Goal: Task Accomplishment & Management: Manage account settings

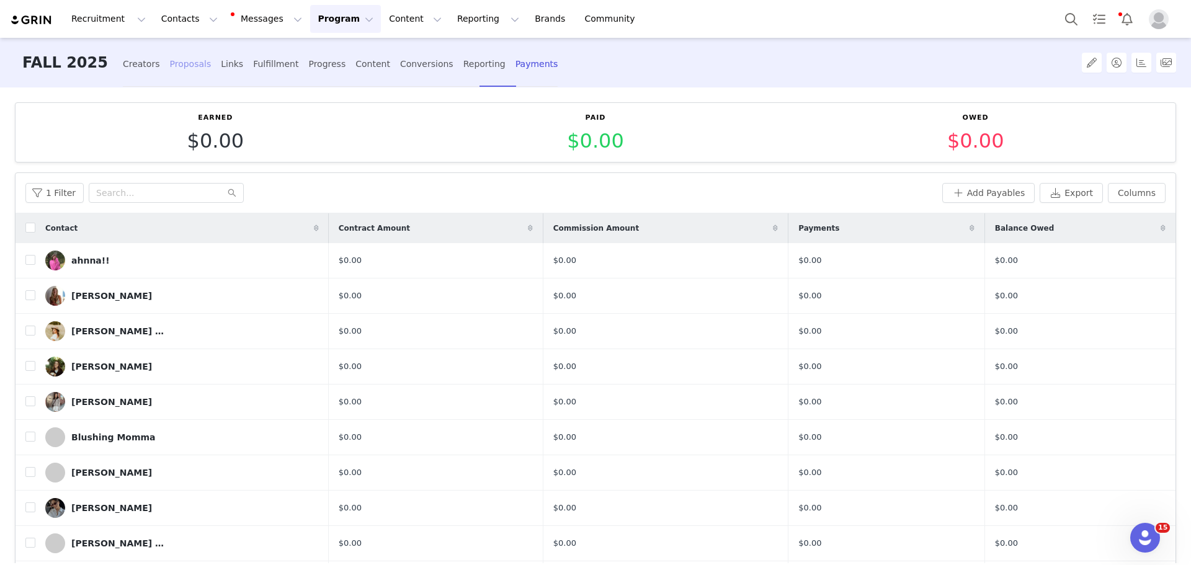
scroll to position [18, 0]
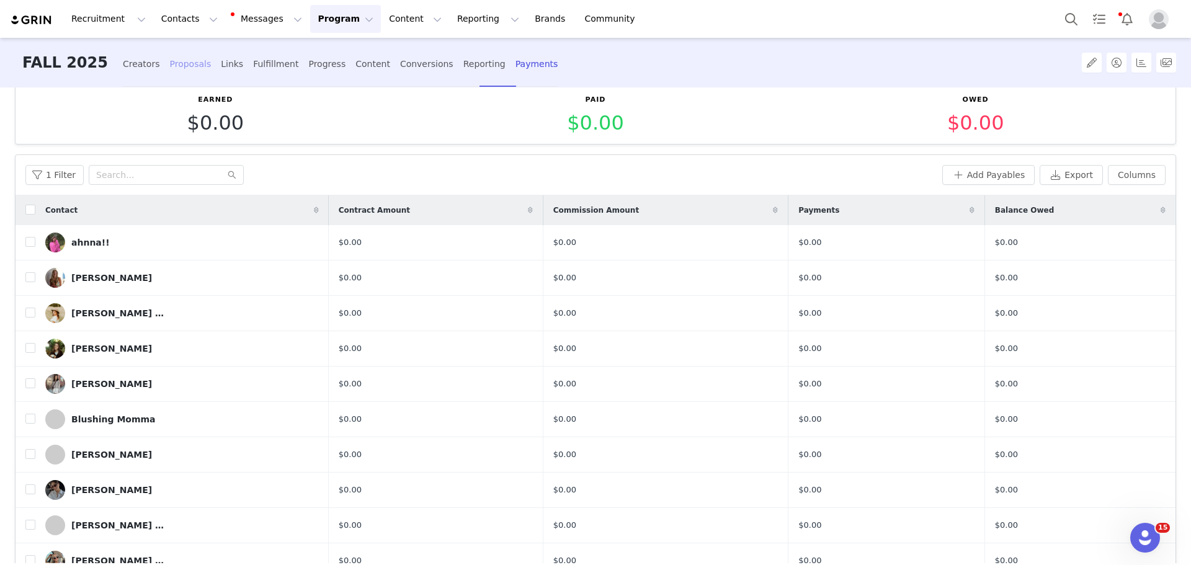
click at [169, 64] on div "Proposals" at bounding box center [190, 64] width 42 height 33
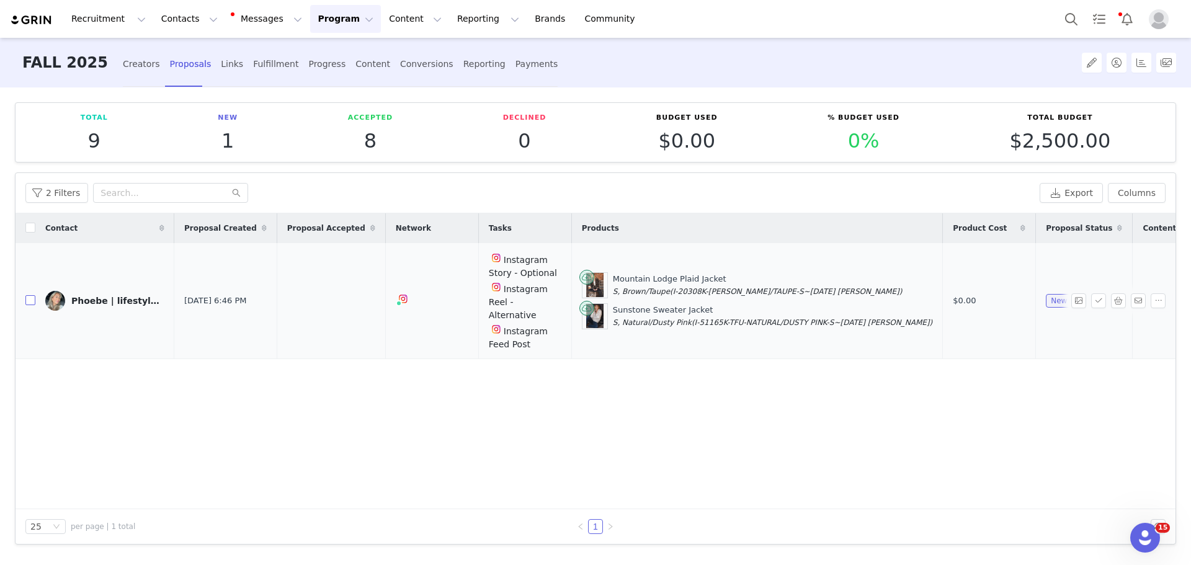
click at [29, 295] on input "checkbox" at bounding box center [30, 300] width 10 height 10
checkbox input "true"
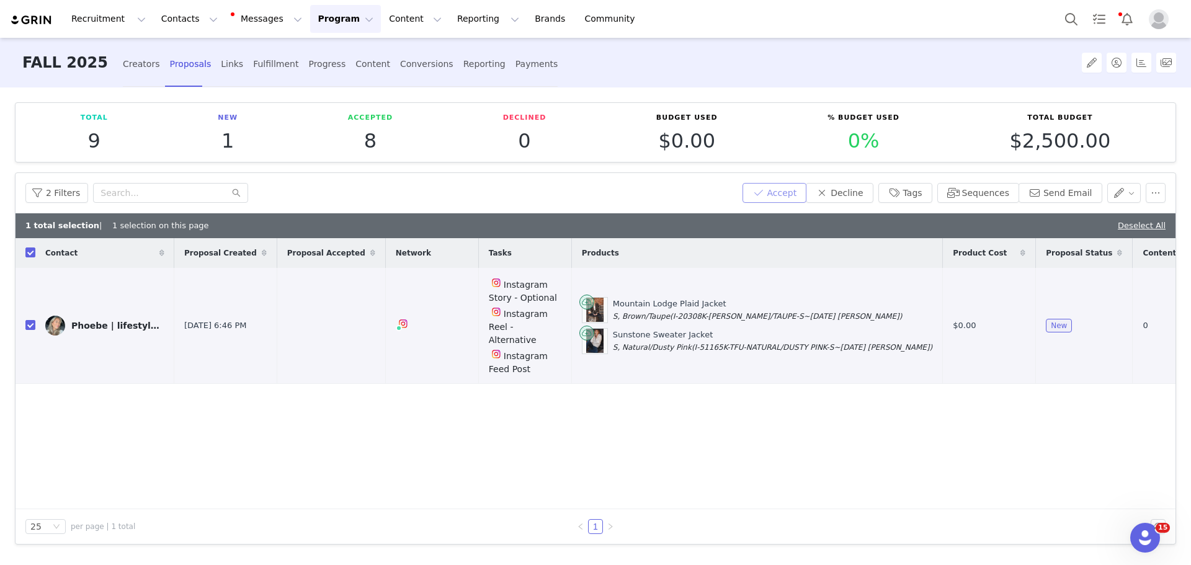
click at [807, 200] on button "Accept" at bounding box center [774, 193] width 64 height 20
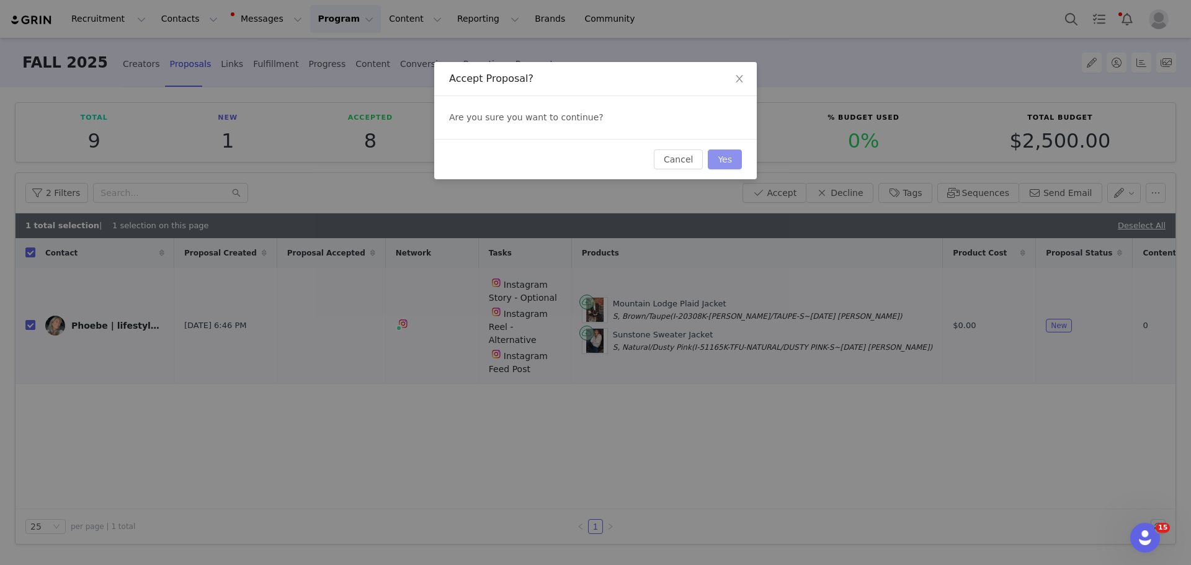
click at [722, 160] on button "Yes" at bounding box center [724, 159] width 34 height 20
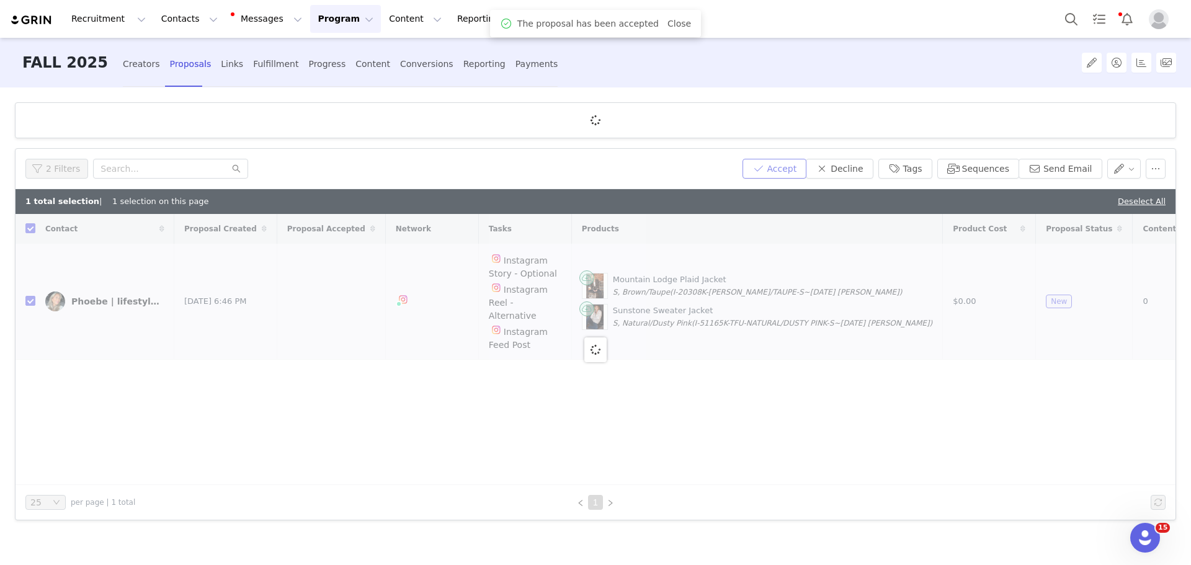
checkbox input "false"
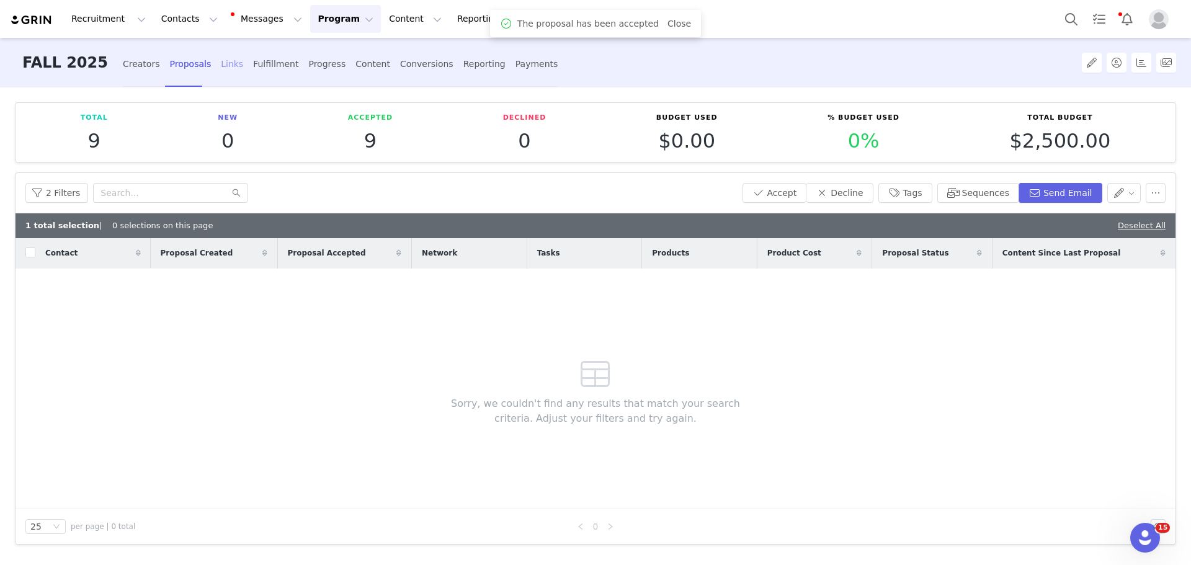
click at [221, 60] on div "Links" at bounding box center [232, 64] width 22 height 33
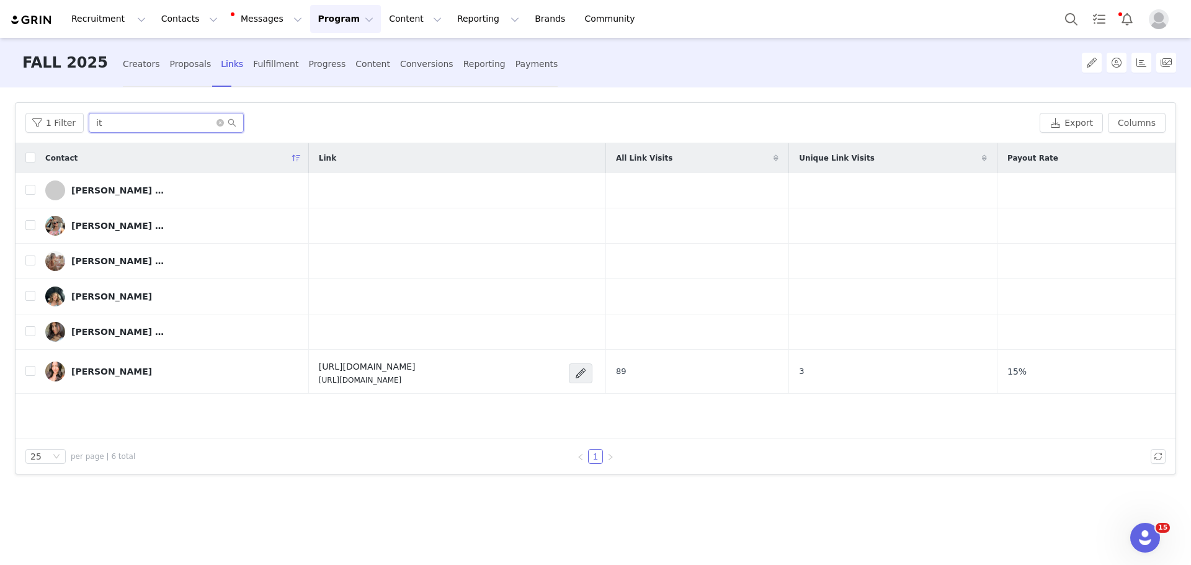
drag, startPoint x: 112, startPoint y: 127, endPoint x: 93, endPoint y: 130, distance: 19.5
click at [93, 130] on input "it" at bounding box center [166, 123] width 155 height 20
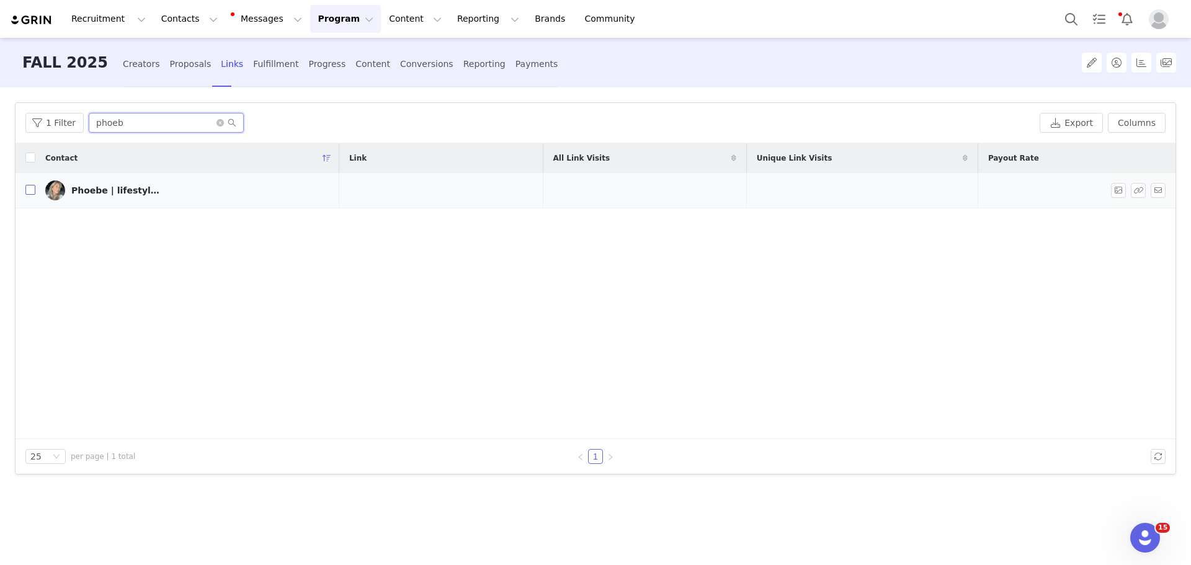
type input "phoeb"
click at [30, 191] on input "checkbox" at bounding box center [30, 190] width 10 height 10
checkbox input "true"
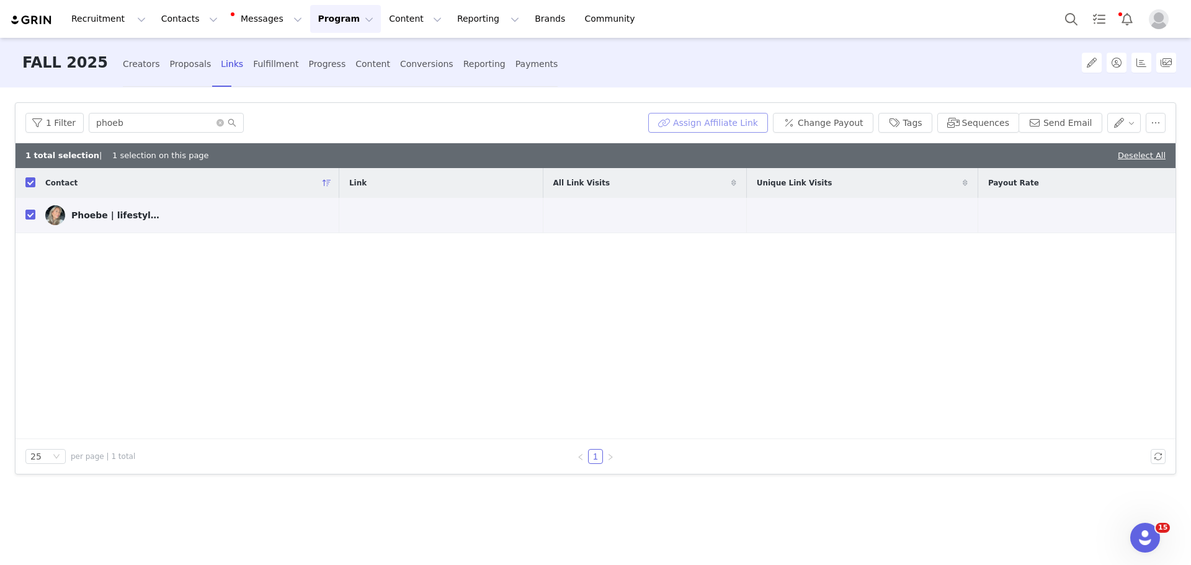
click at [743, 126] on button "Assign Affiliate Link" at bounding box center [708, 123] width 120 height 20
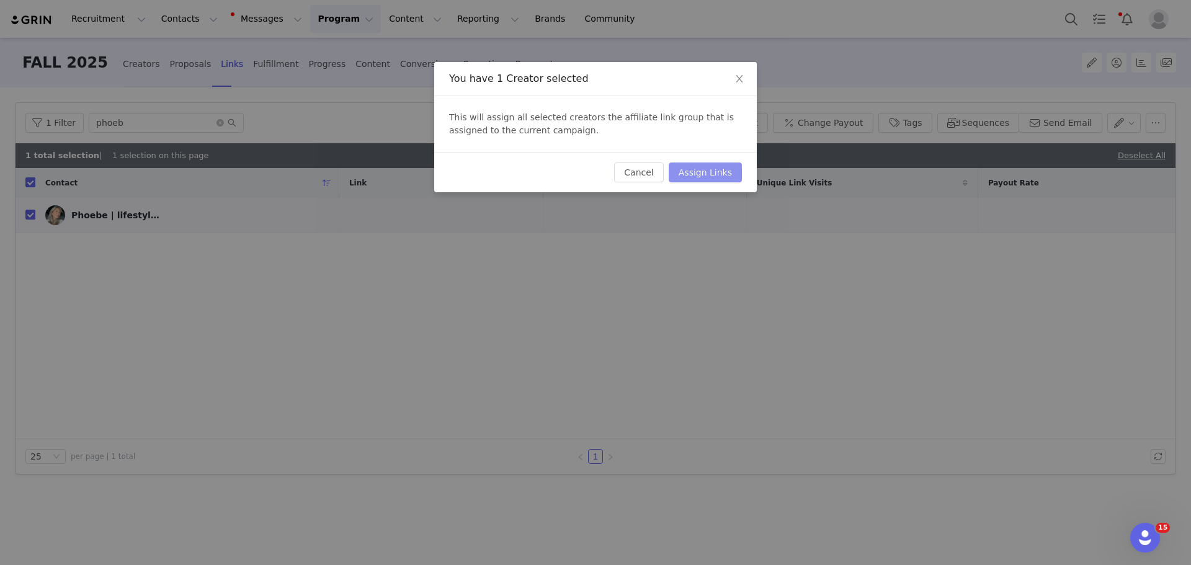
click at [696, 172] on button "Assign Links" at bounding box center [704, 172] width 73 height 20
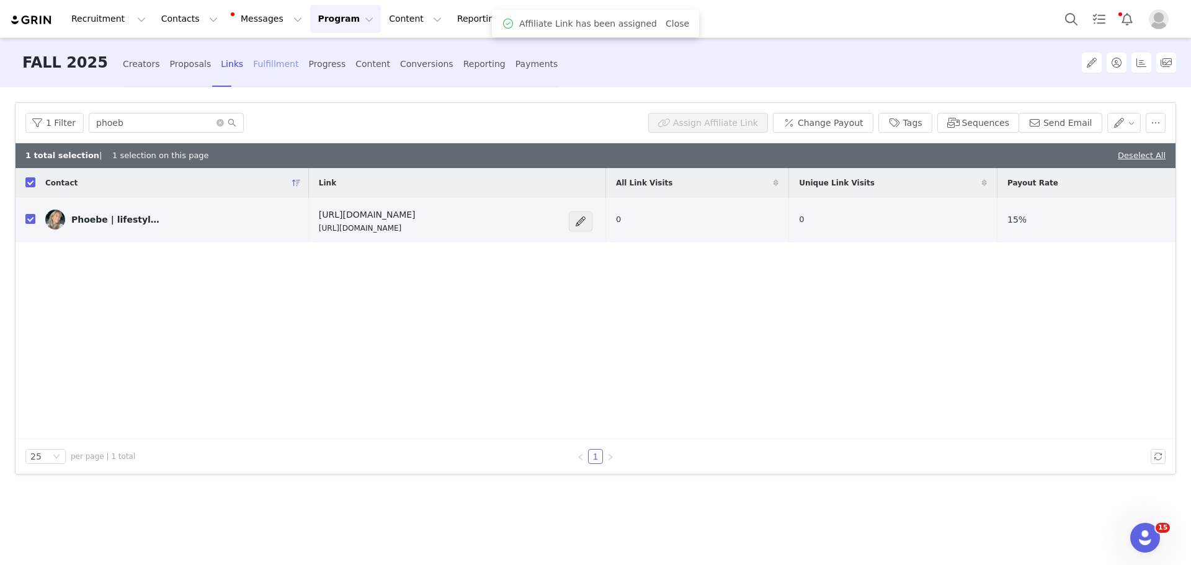
click at [253, 61] on div "Fulfillment" at bounding box center [275, 64] width 45 height 33
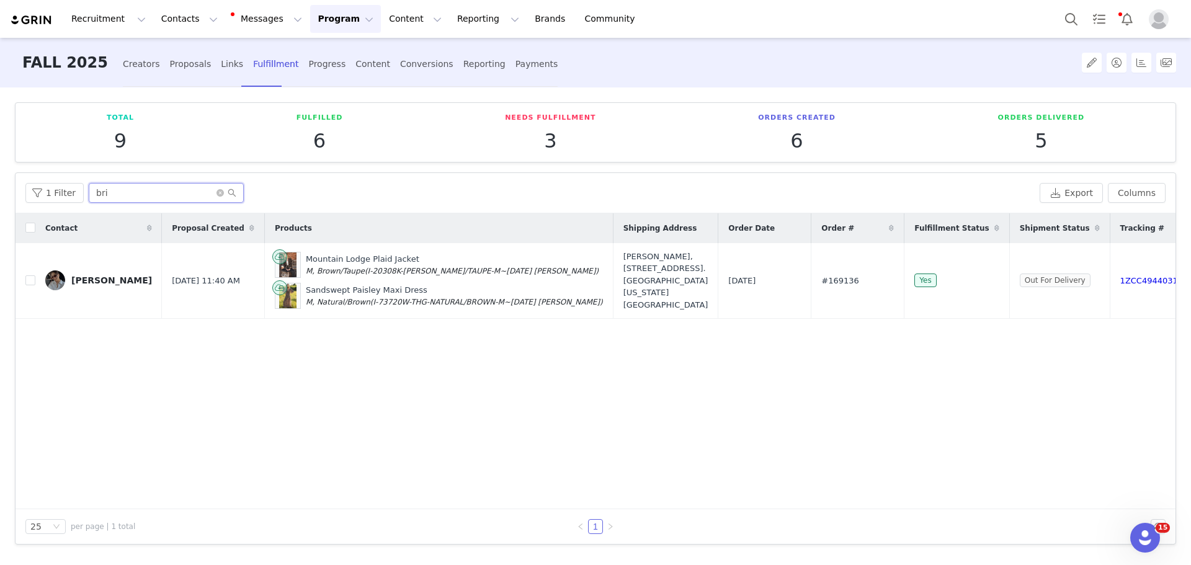
drag, startPoint x: 113, startPoint y: 192, endPoint x: 87, endPoint y: 195, distance: 26.8
click at [89, 195] on input "bri" at bounding box center [166, 193] width 155 height 20
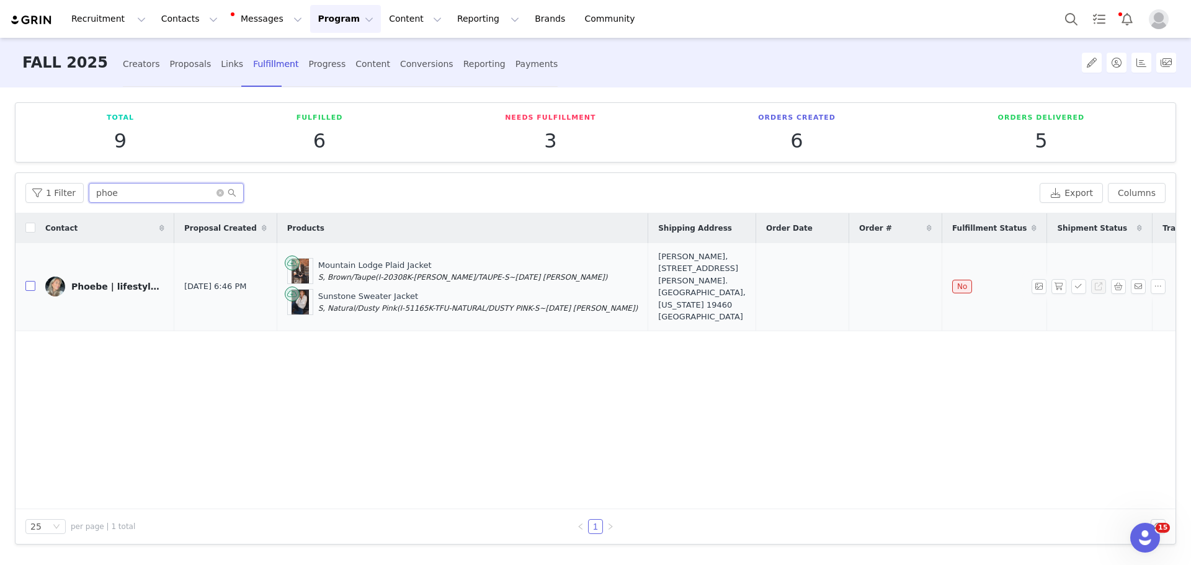
type input "phoe"
click at [27, 281] on input "checkbox" at bounding box center [30, 286] width 10 height 10
checkbox input "true"
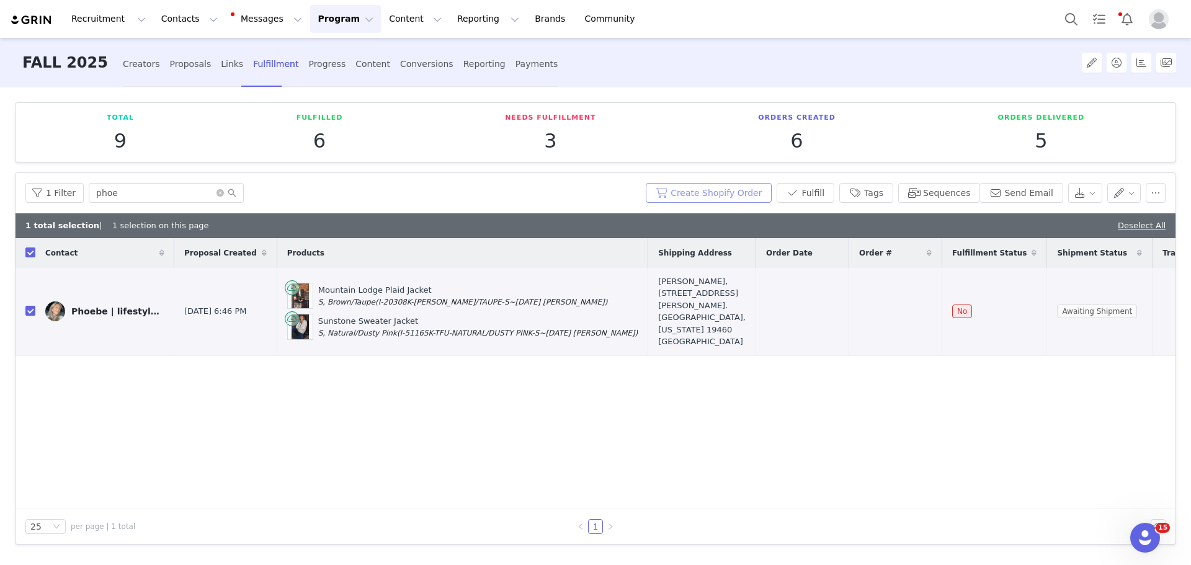
click at [748, 200] on button "Create Shopify Order" at bounding box center [708, 193] width 126 height 20
click at [1024, 192] on button "Send Email" at bounding box center [1021, 193] width 84 height 20
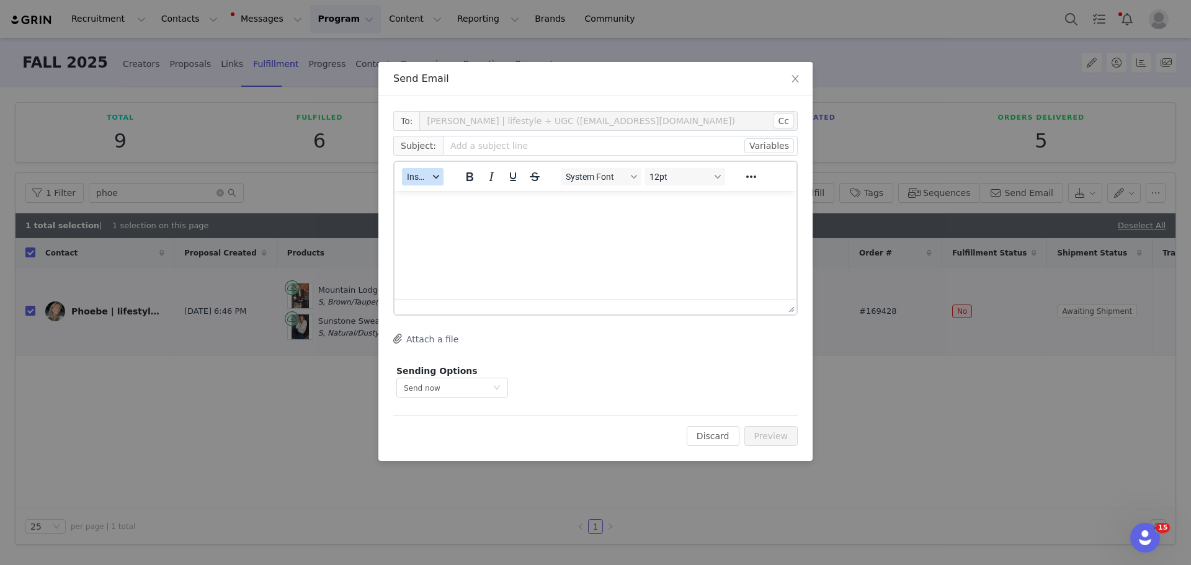
click at [429, 178] on button "Insert" at bounding box center [423, 176] width 42 height 17
click at [420, 203] on div "Insert Template" at bounding box center [468, 198] width 112 height 15
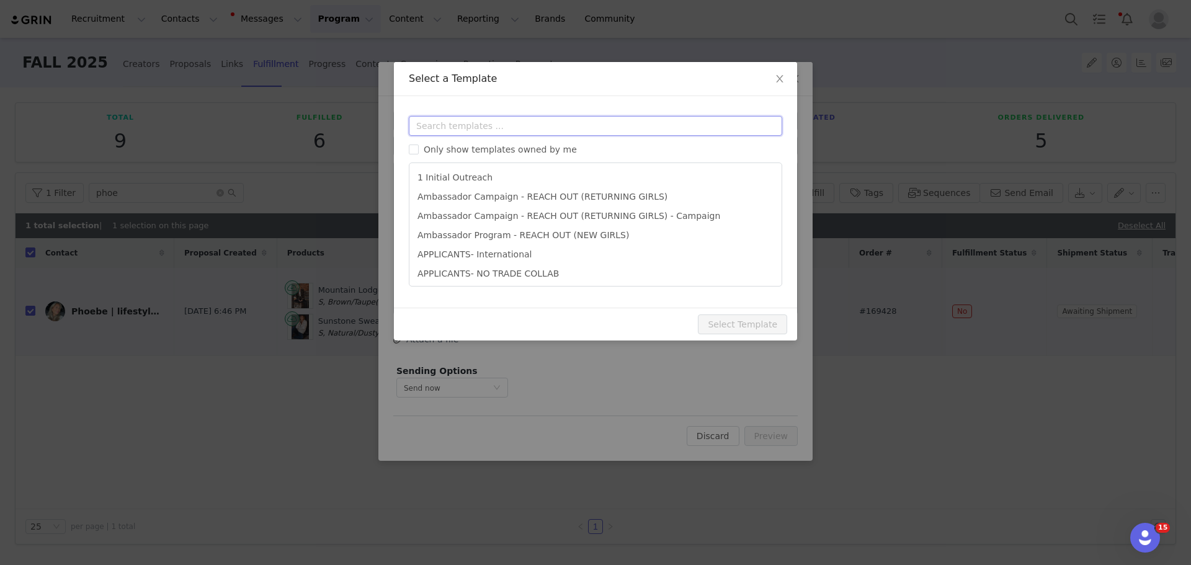
click at [470, 128] on input "text" at bounding box center [595, 126] width 373 height 20
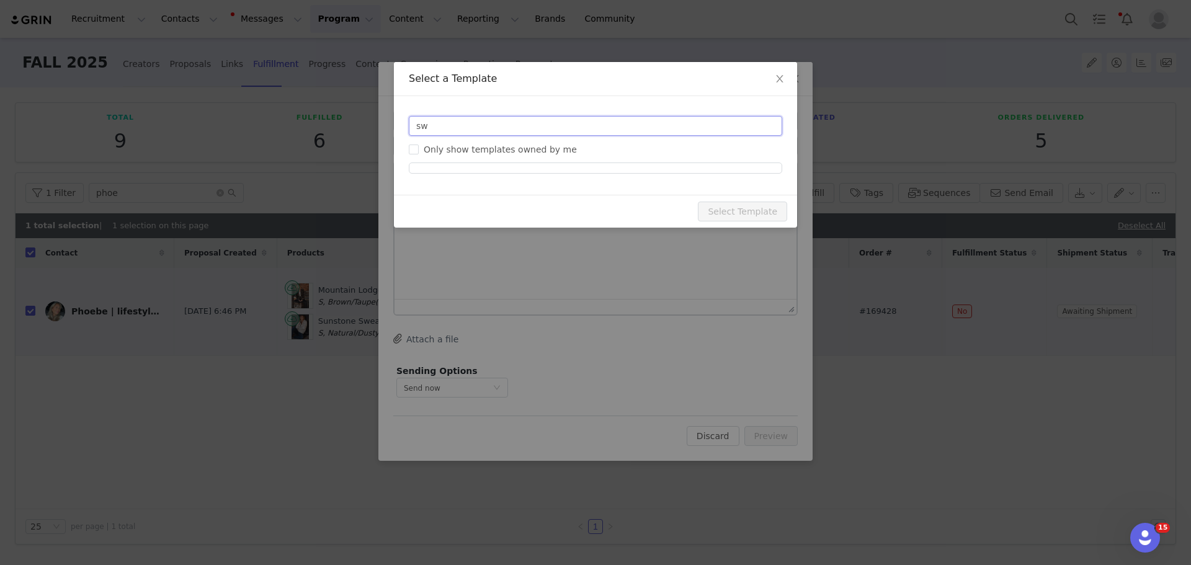
type input "s"
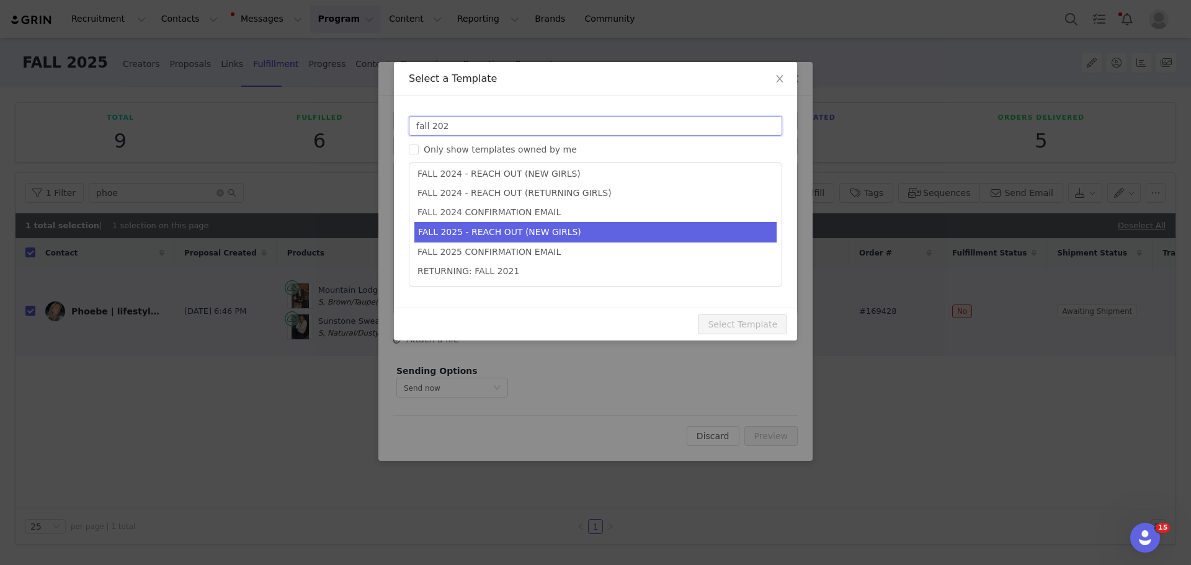
scroll to position [156, 0]
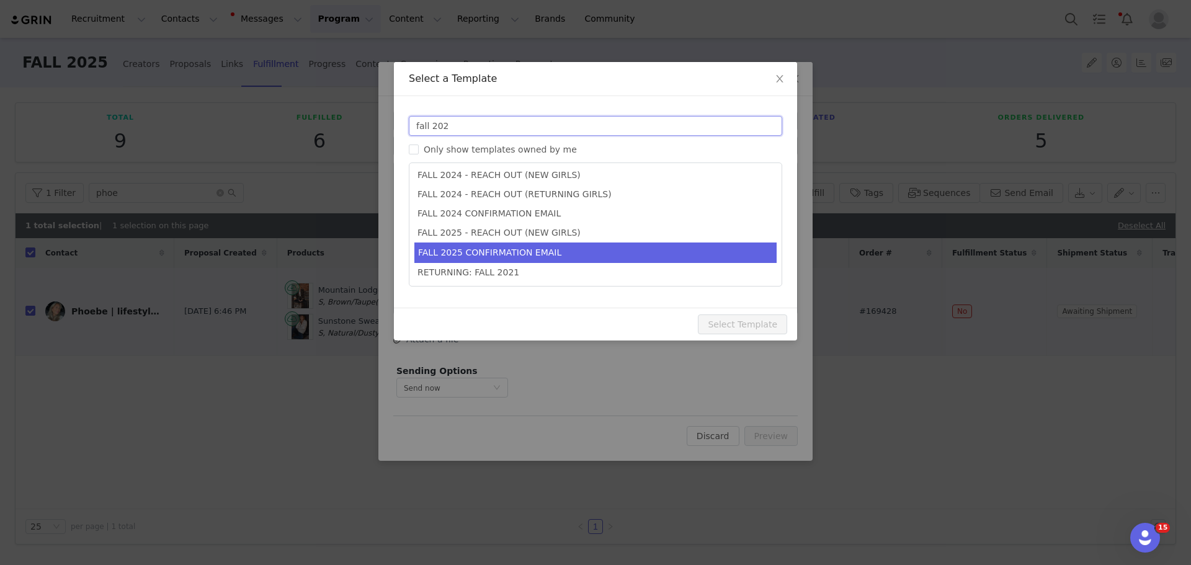
type input "fall 202"
click at [561, 250] on li "FALL 2025 CONFIRMATION EMAIL" at bounding box center [595, 251] width 362 height 20
type input "Lovestitch x [instagram_username] 🦋"
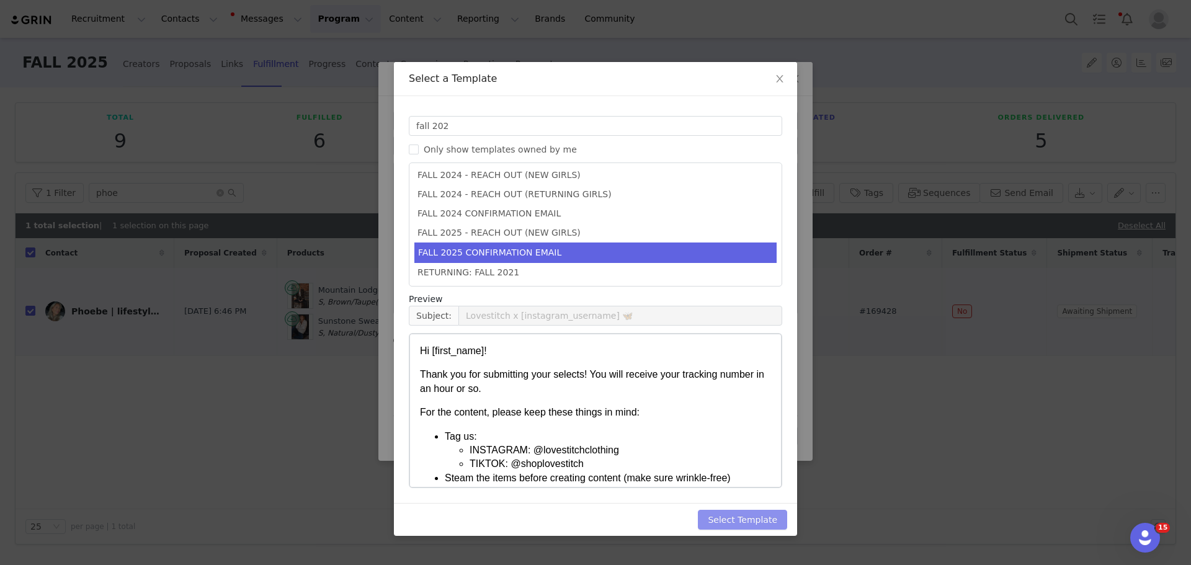
drag, startPoint x: 730, startPoint y: 517, endPoint x: 751, endPoint y: 474, distance: 48.0
click at [730, 517] on button "Select Template" at bounding box center [742, 520] width 89 height 20
type input "Lovestitch x [instagram_username] 🦋"
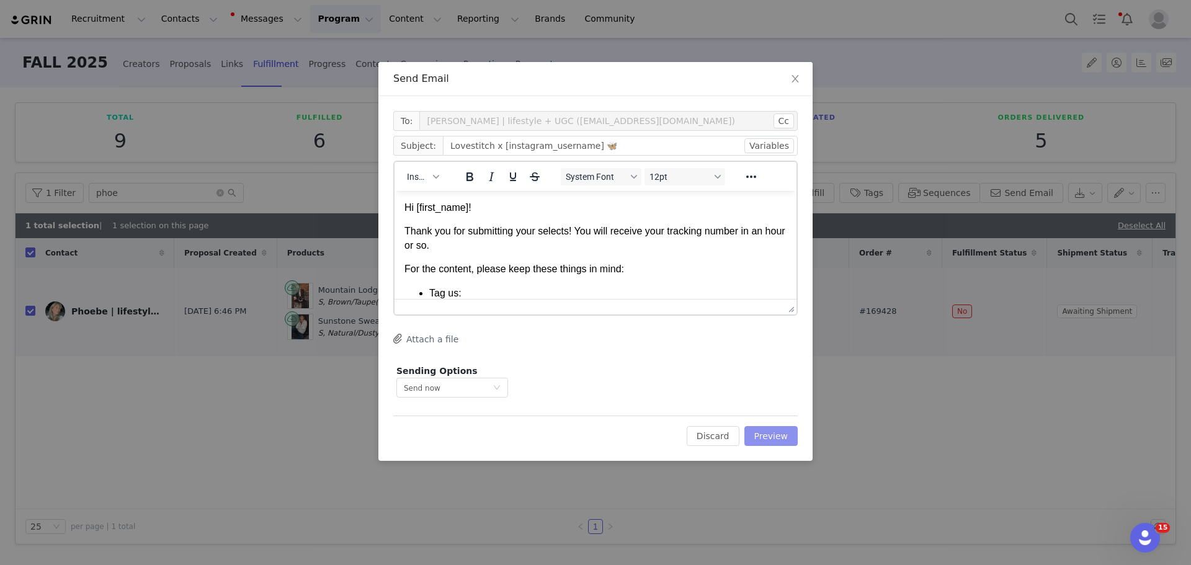
click at [768, 435] on button "Preview" at bounding box center [771, 436] width 54 height 20
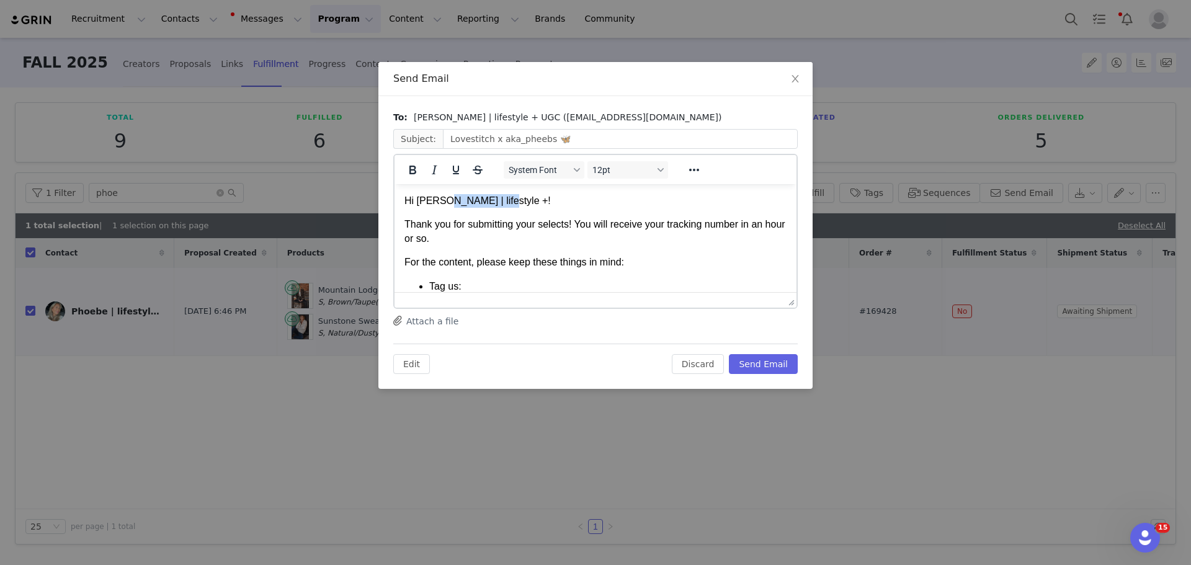
drag, startPoint x: 489, startPoint y: 207, endPoint x: 448, endPoint y: 203, distance: 41.7
click at [448, 203] on p "Hi Phoebe | lifestyle +!" at bounding box center [595, 201] width 382 height 14
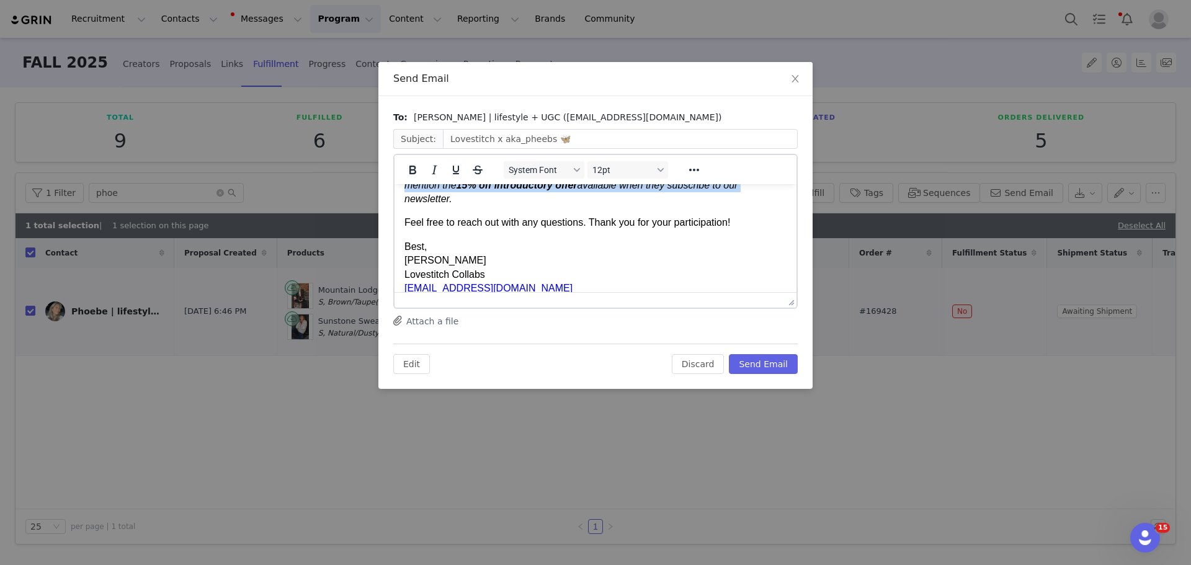
scroll to position [286, 0]
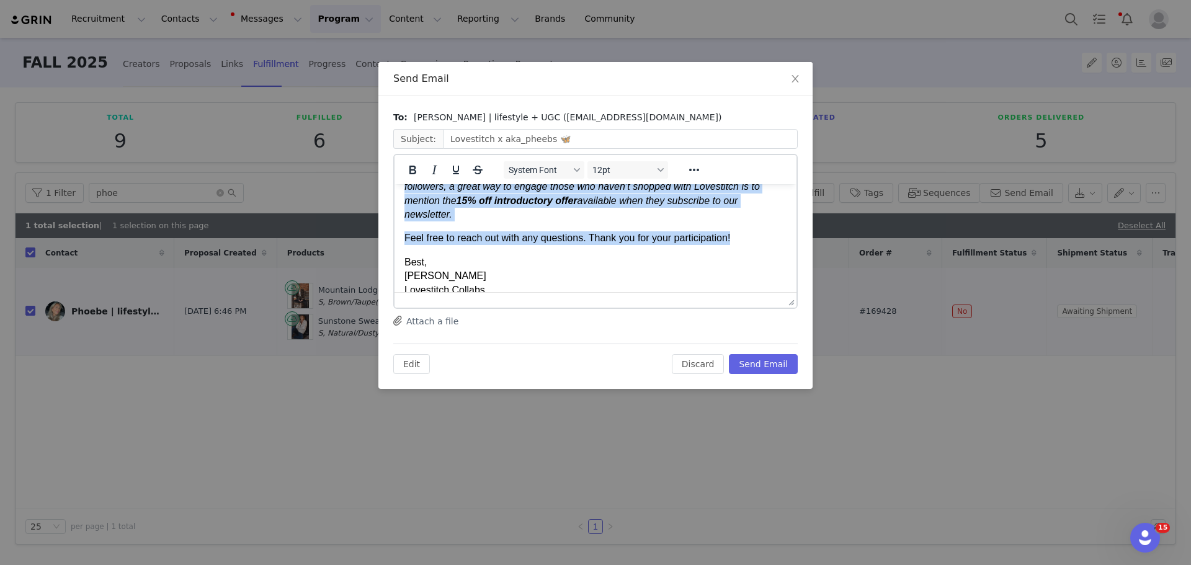
drag, startPoint x: 404, startPoint y: 201, endPoint x: 732, endPoint y: 252, distance: 331.9
click at [732, 252] on body "Hi Phoebe! Thank you for submitting your selects! You will receive your trackin…" at bounding box center [595, 116] width 382 height 417
copy body "Hi Phoebe! Thank you for submitting your selects! You will receive your trackin…"
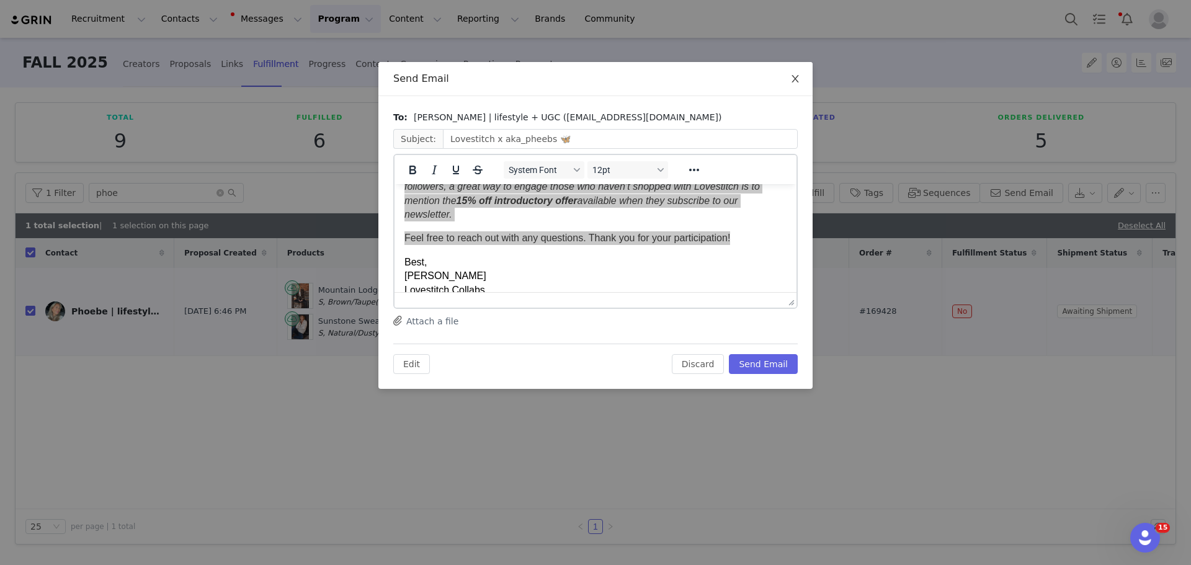
click at [802, 83] on span "Close" at bounding box center [795, 79] width 35 height 35
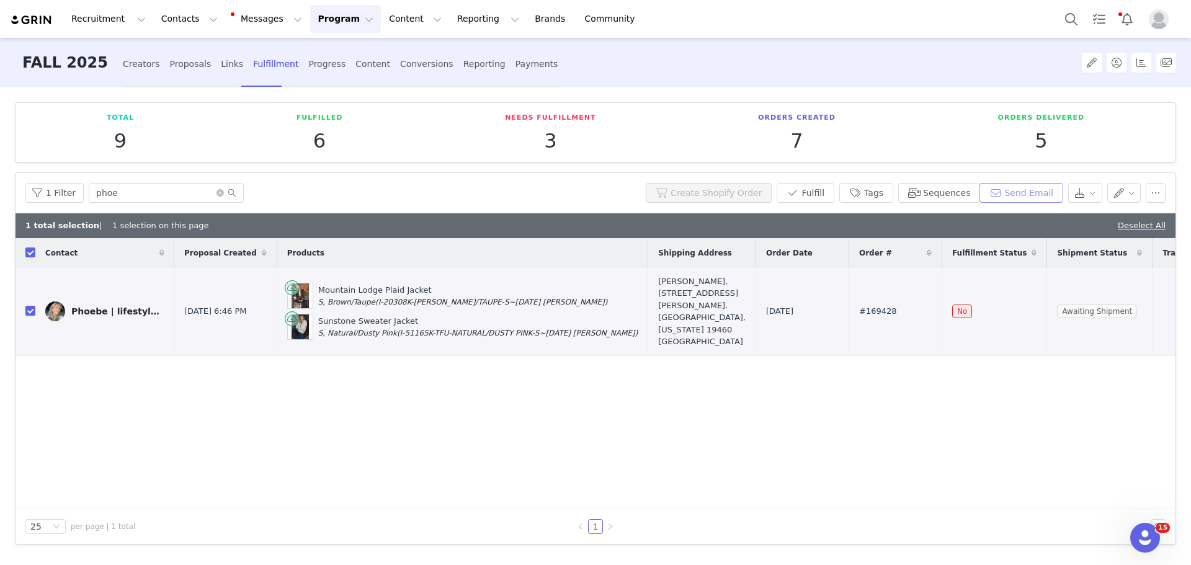
scroll to position [0, 0]
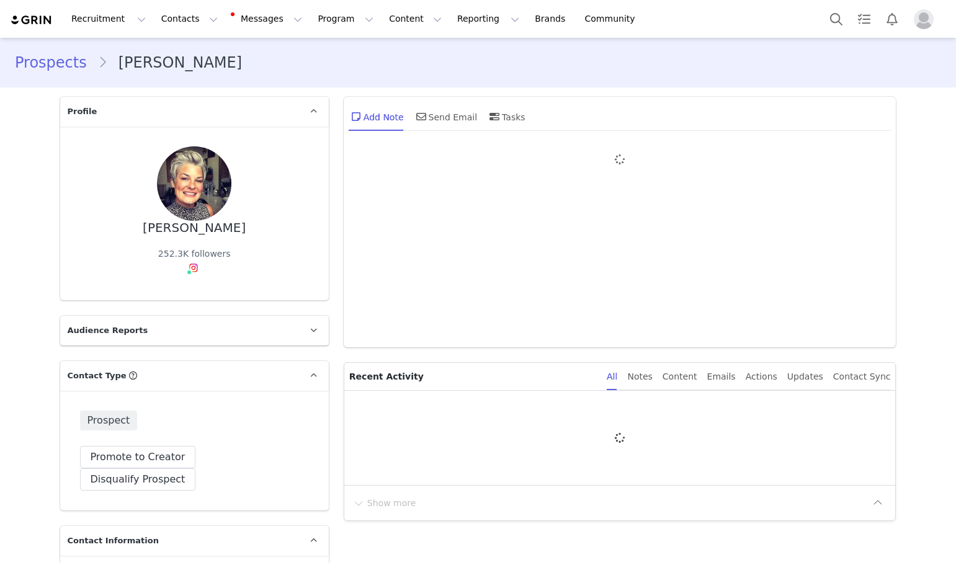
type input "+1 ([GEOGRAPHIC_DATA])"
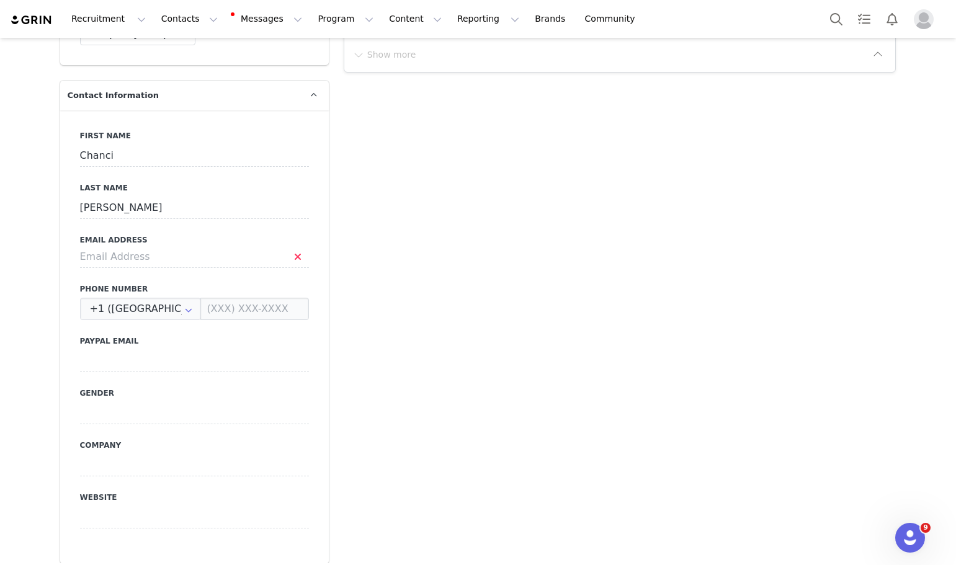
scroll to position [372, 0]
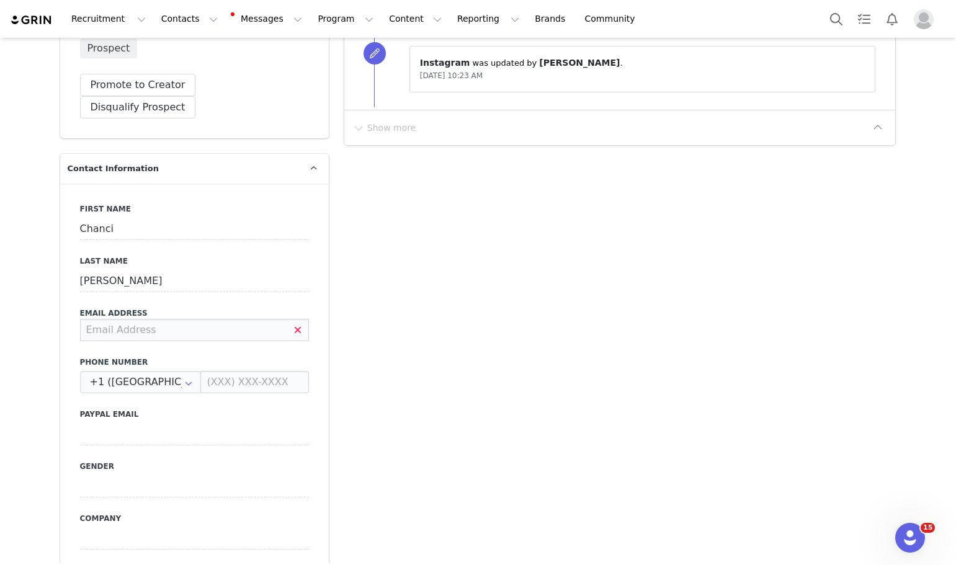
click at [115, 319] on input at bounding box center [194, 330] width 229 height 22
paste input "[EMAIL_ADDRESS][DOMAIN_NAME]"
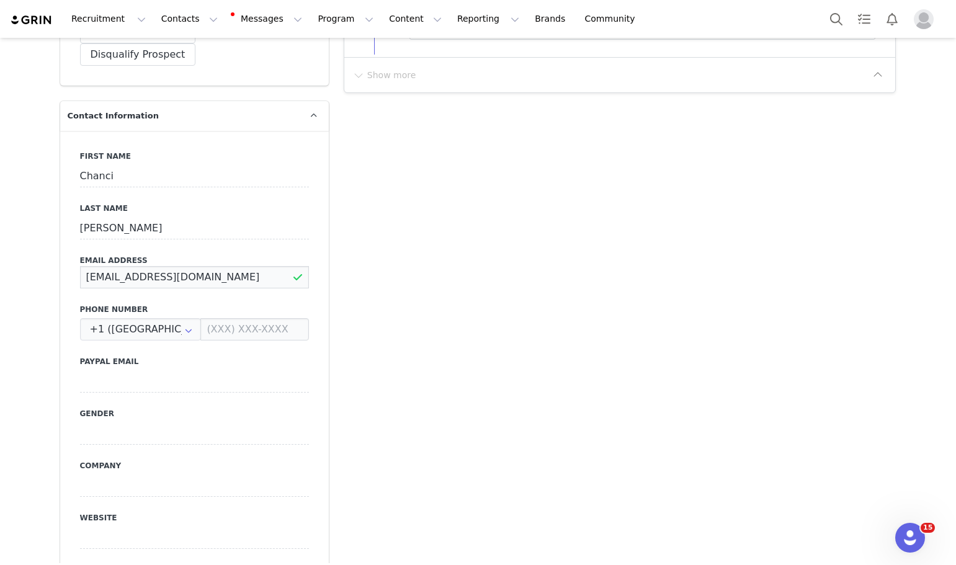
scroll to position [620, 0]
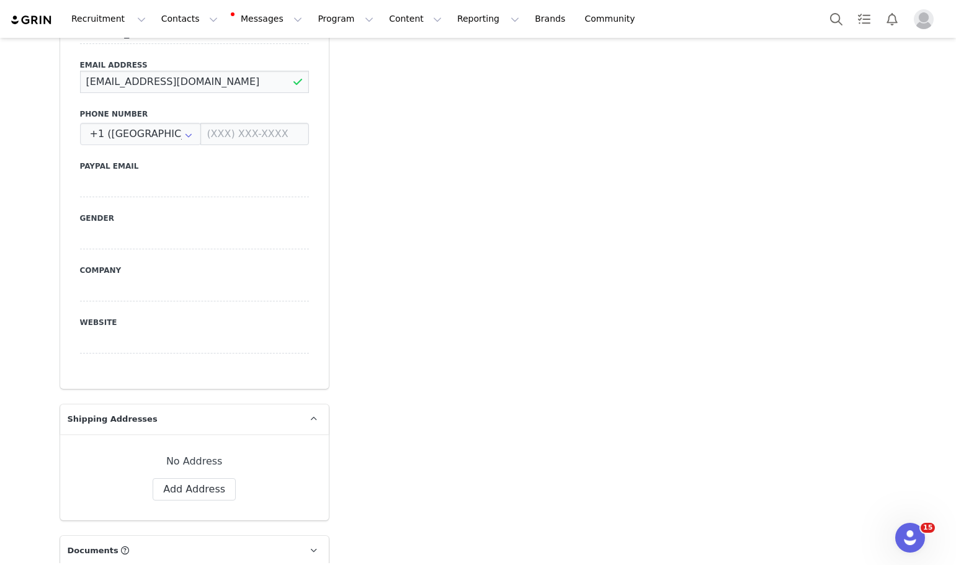
type input "[EMAIL_ADDRESS][DOMAIN_NAME]"
click at [451, 425] on div "Add Note Send Email Tasks System Font 12pt To open the popup, press Shift+Enter…" at bounding box center [619, 428] width 567 height 1919
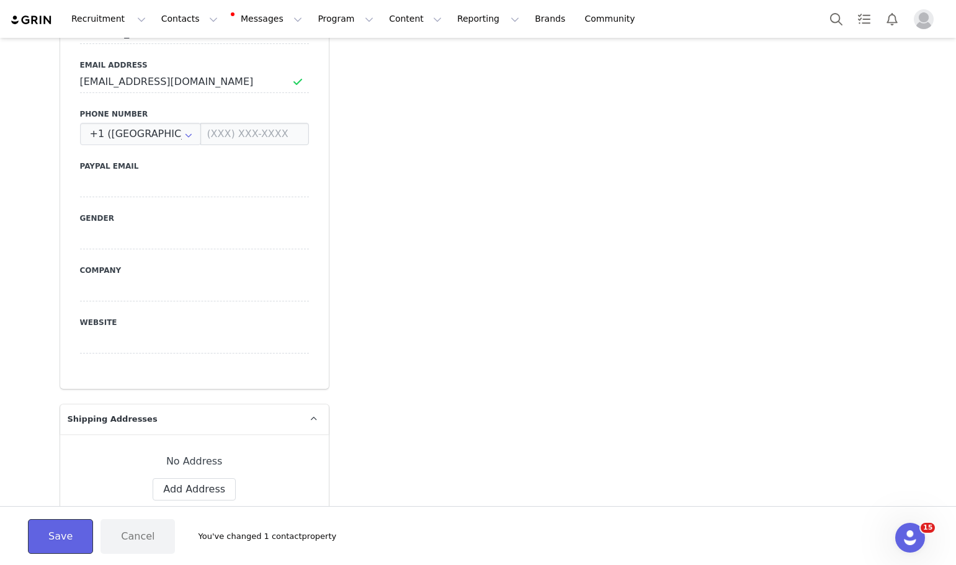
click at [46, 544] on button "Save" at bounding box center [60, 536] width 65 height 35
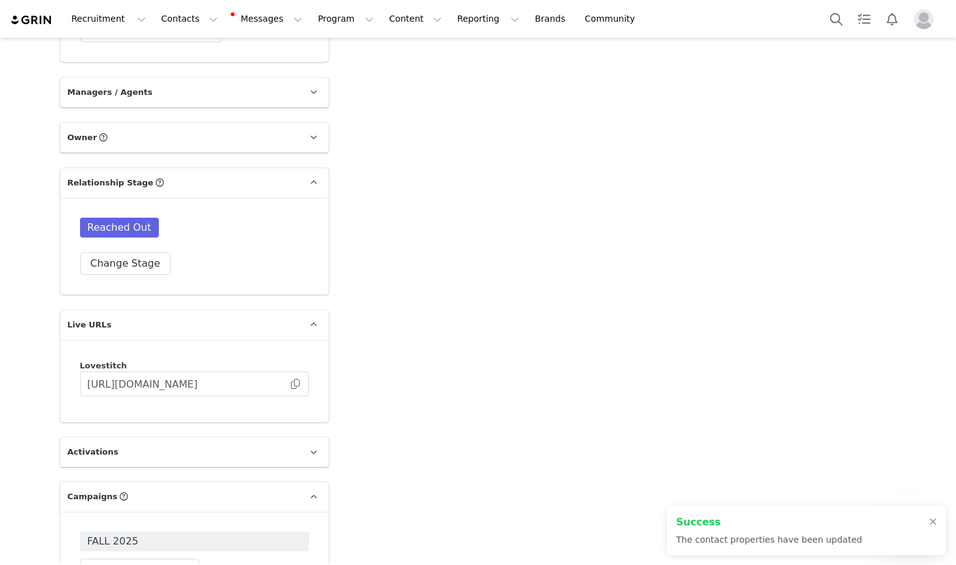
scroll to position [1364, 0]
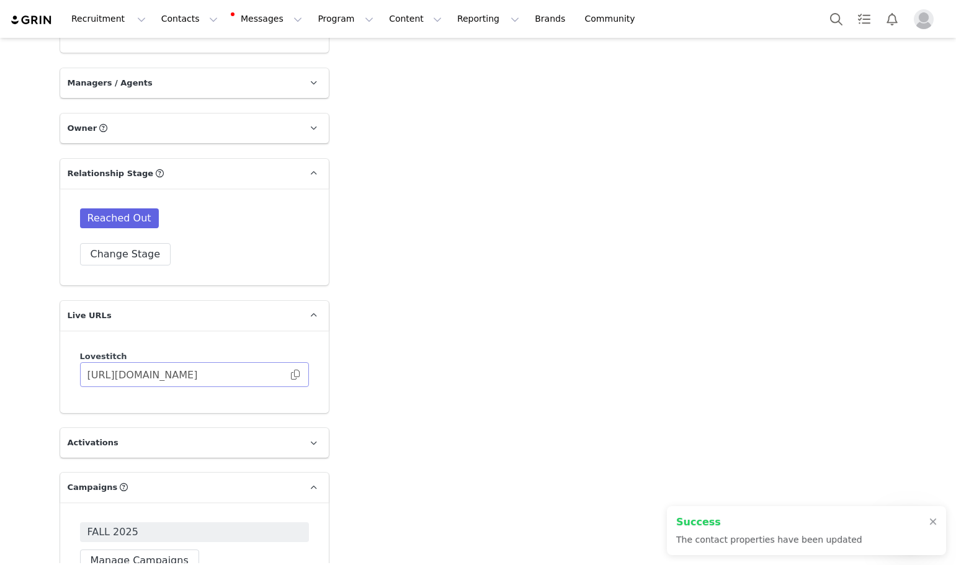
click at [289, 375] on span at bounding box center [295, 375] width 12 height 0
